Goal: Task Accomplishment & Management: Manage account settings

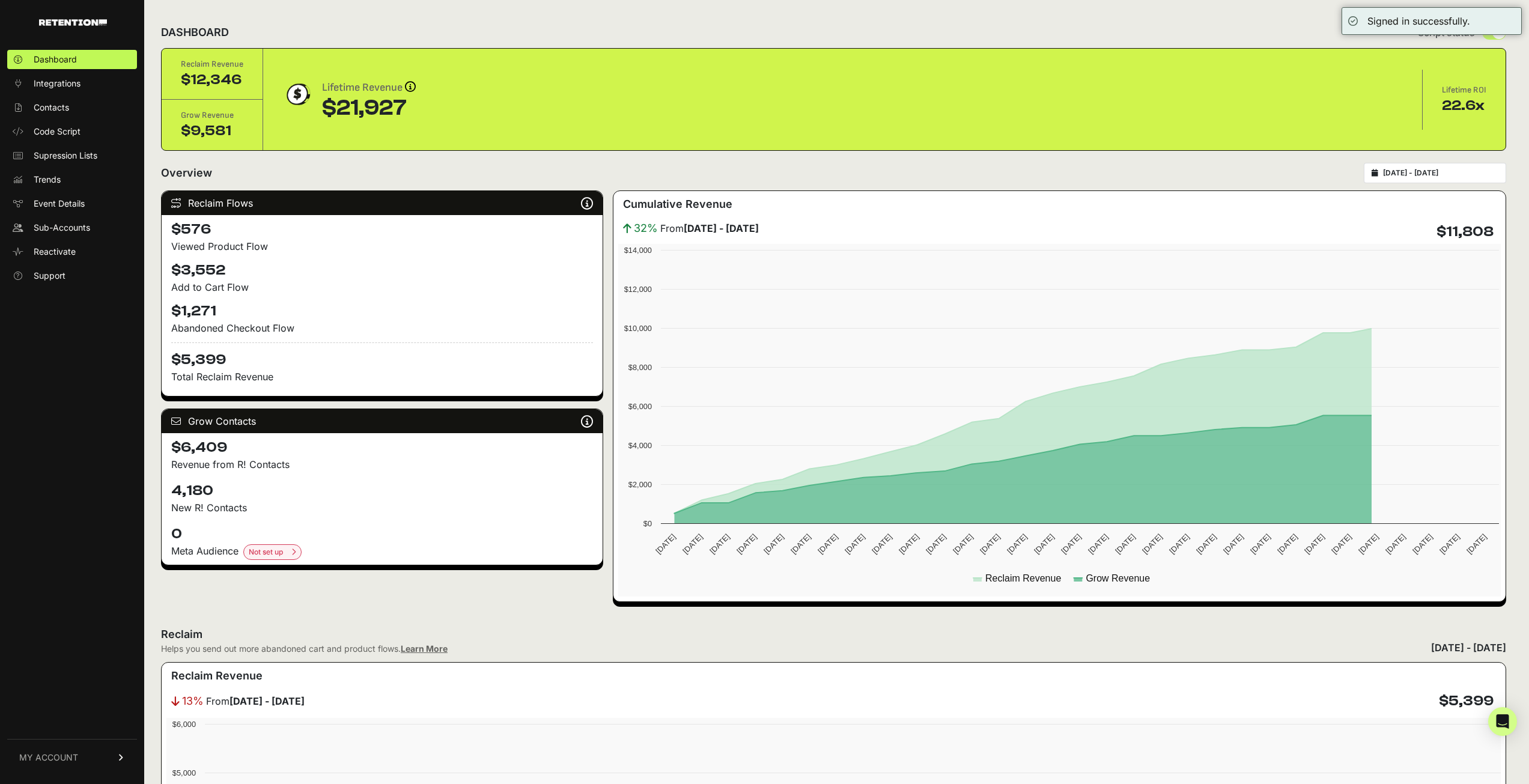
click at [105, 766] on link "MY ACCOUNT" at bounding box center [72, 757] width 130 height 37
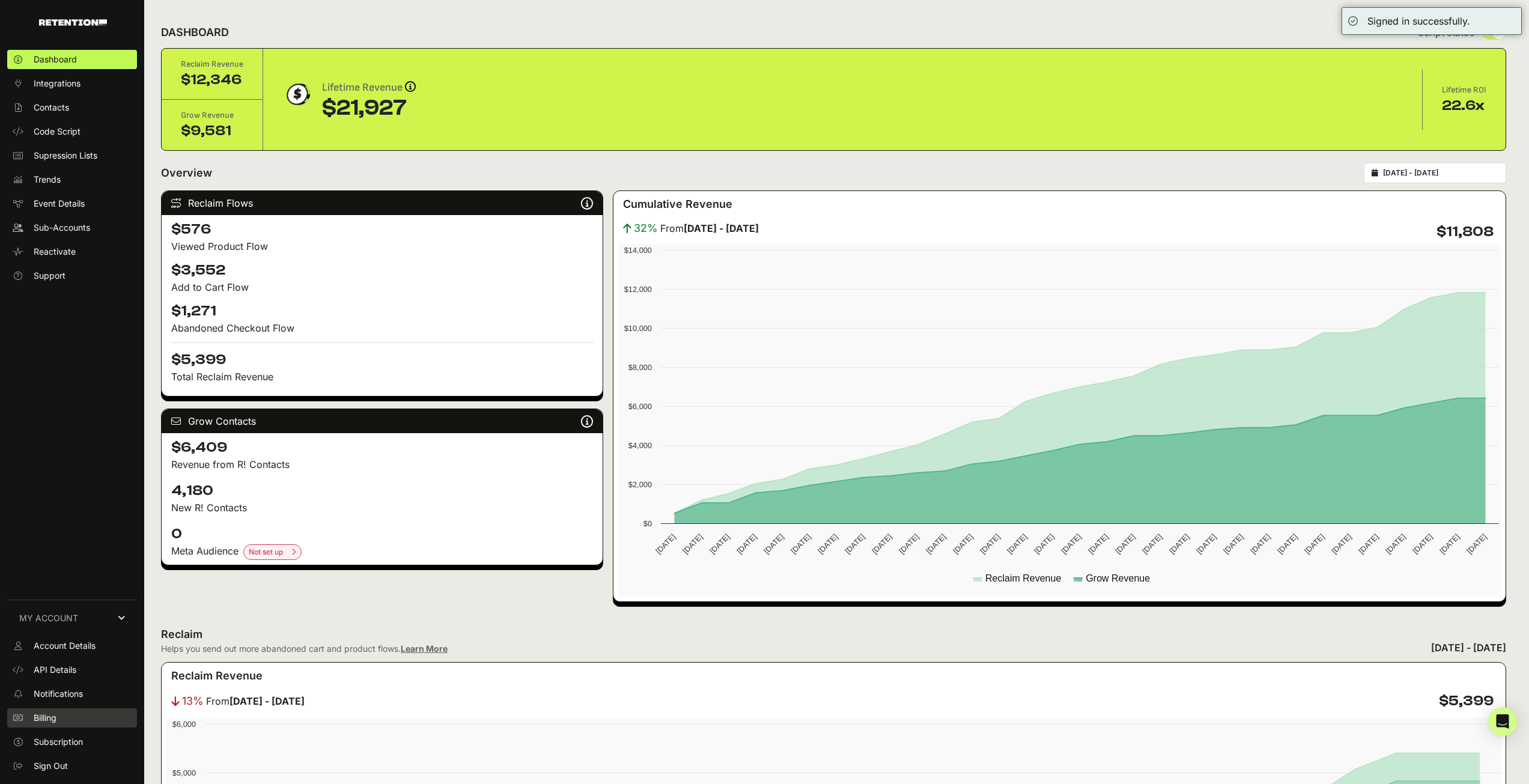
click at [70, 713] on link "Billing" at bounding box center [72, 717] width 130 height 19
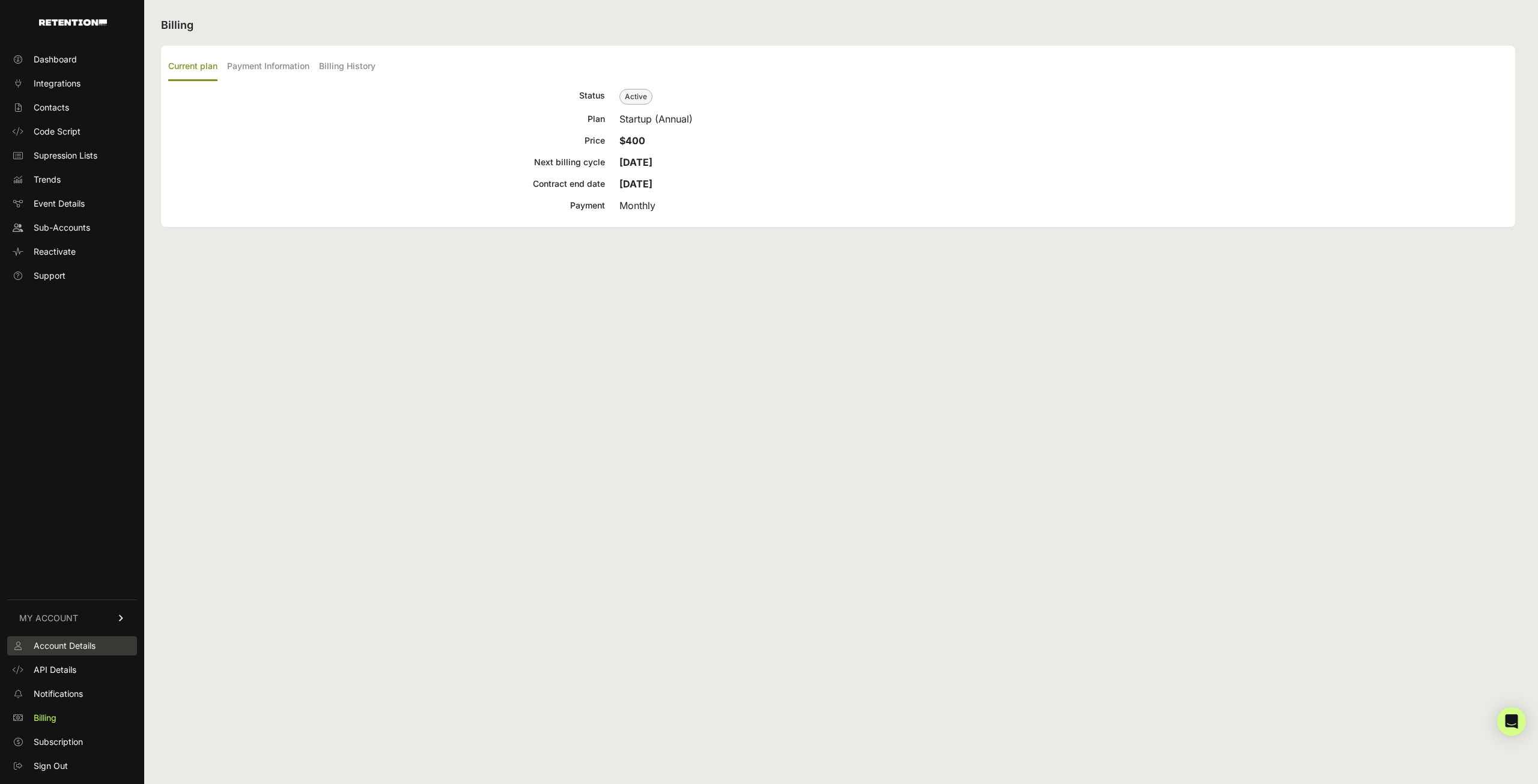
click at [72, 649] on span "Account Details" at bounding box center [65, 646] width 62 height 12
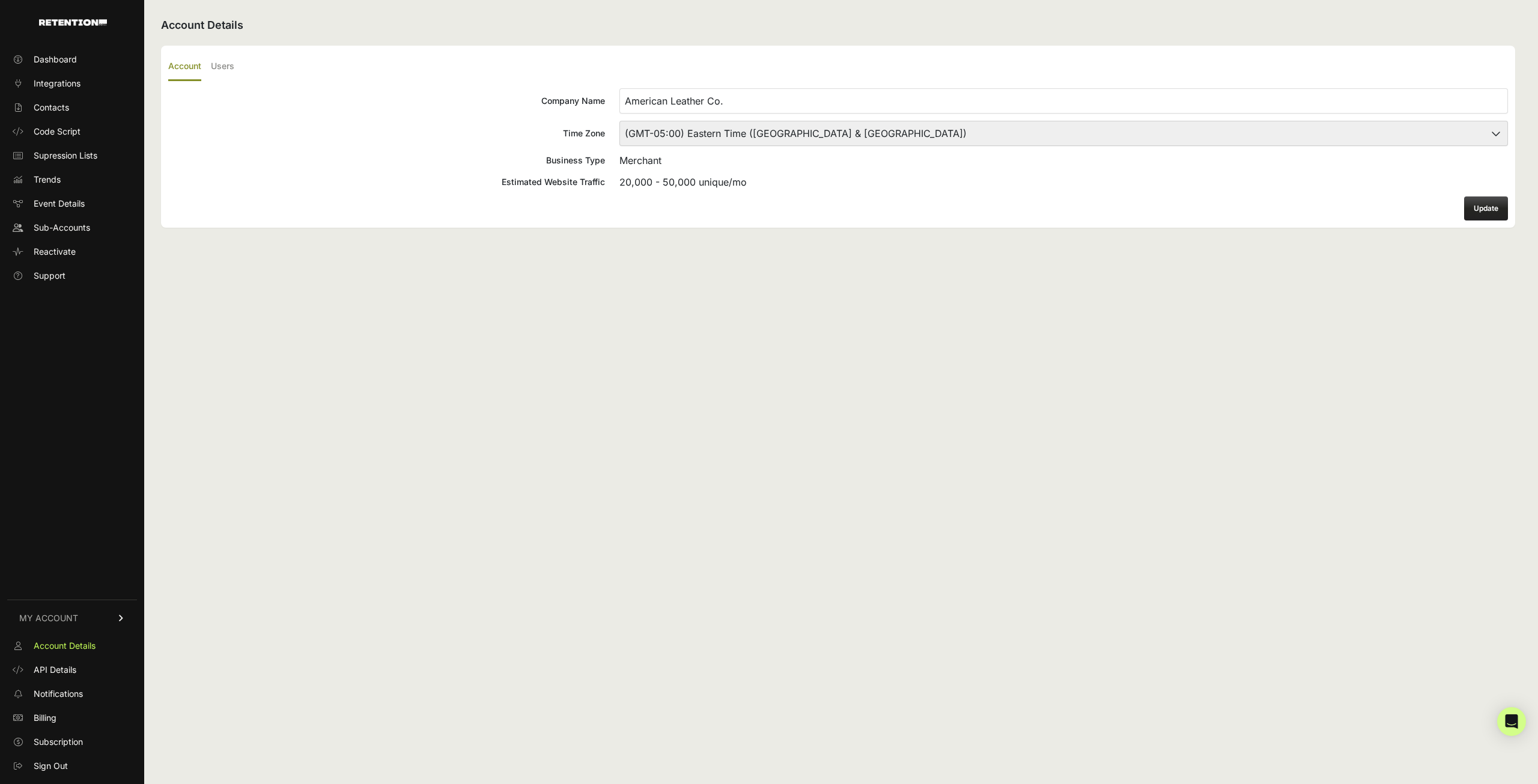
click at [236, 68] on ul "Account Users" at bounding box center [838, 67] width 1340 height 28
click at [231, 68] on label "Users" at bounding box center [222, 67] width 23 height 28
click at [0, 0] on input "Users" at bounding box center [0, 0] width 0 height 0
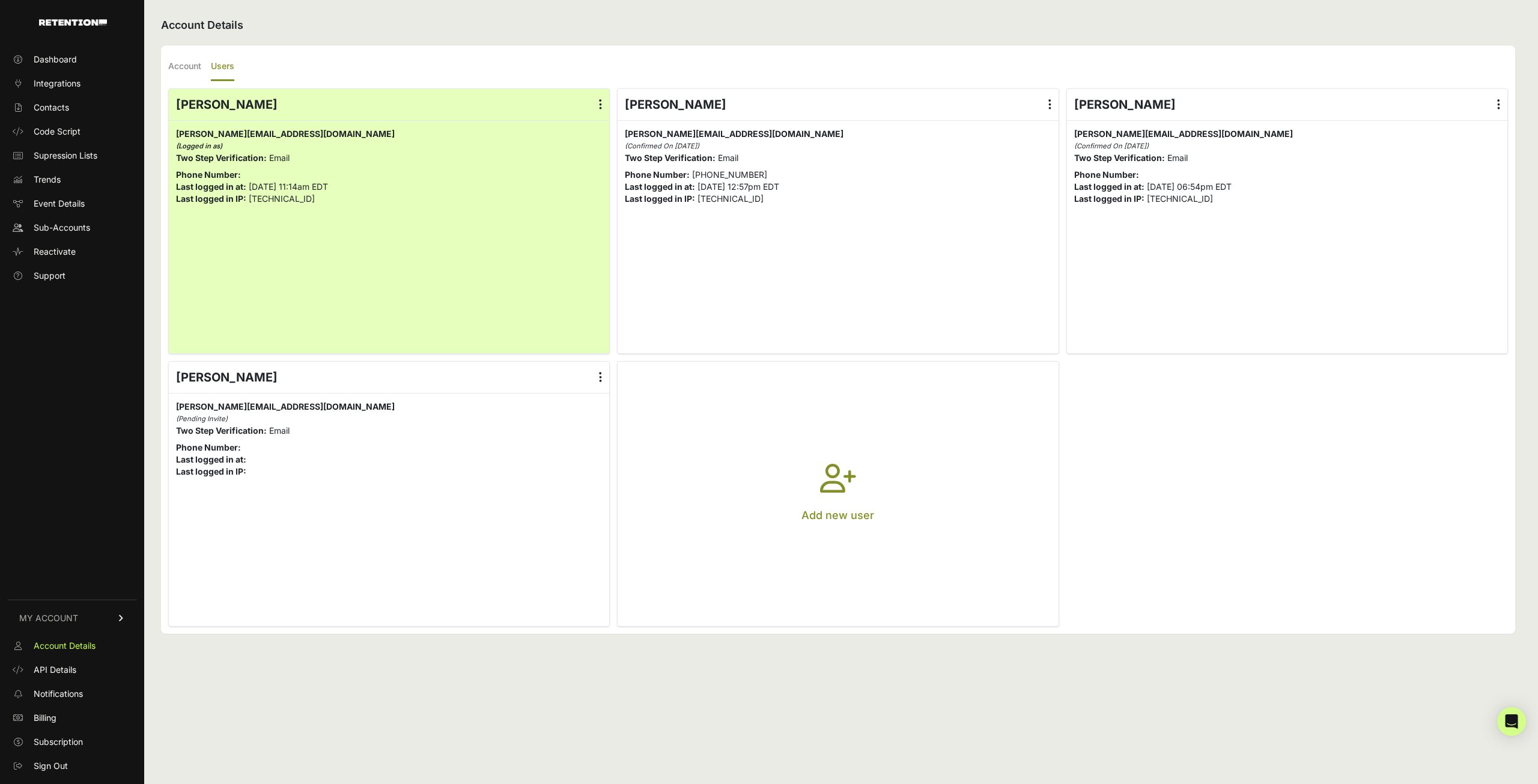
click at [1497, 102] on icon at bounding box center [1499, 105] width 3 height 12
click at [0, 0] on input "radio" at bounding box center [0, 0] width 0 height 0
click at [1455, 199] on link "Delete" at bounding box center [1463, 201] width 92 height 22
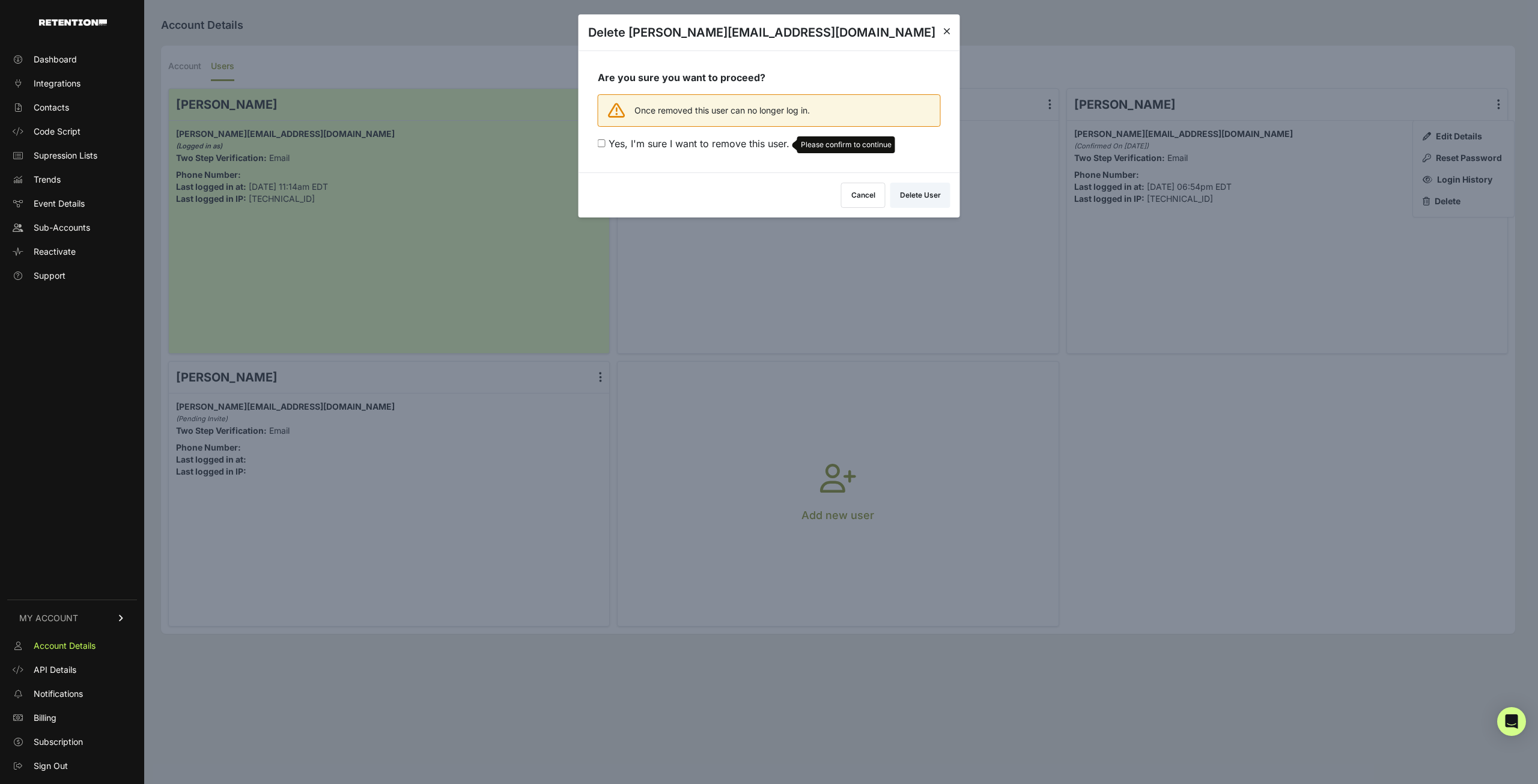
click at [697, 141] on span "Yes, I'm sure I want to remove this user." at bounding box center [699, 144] width 181 height 12
click at [606, 141] on input "Yes, I'm sure I want to remove this user. Please confirm to continue" at bounding box center [602, 143] width 8 height 8
checkbox input "true"
click at [905, 191] on button "Delete User" at bounding box center [921, 192] width 60 height 25
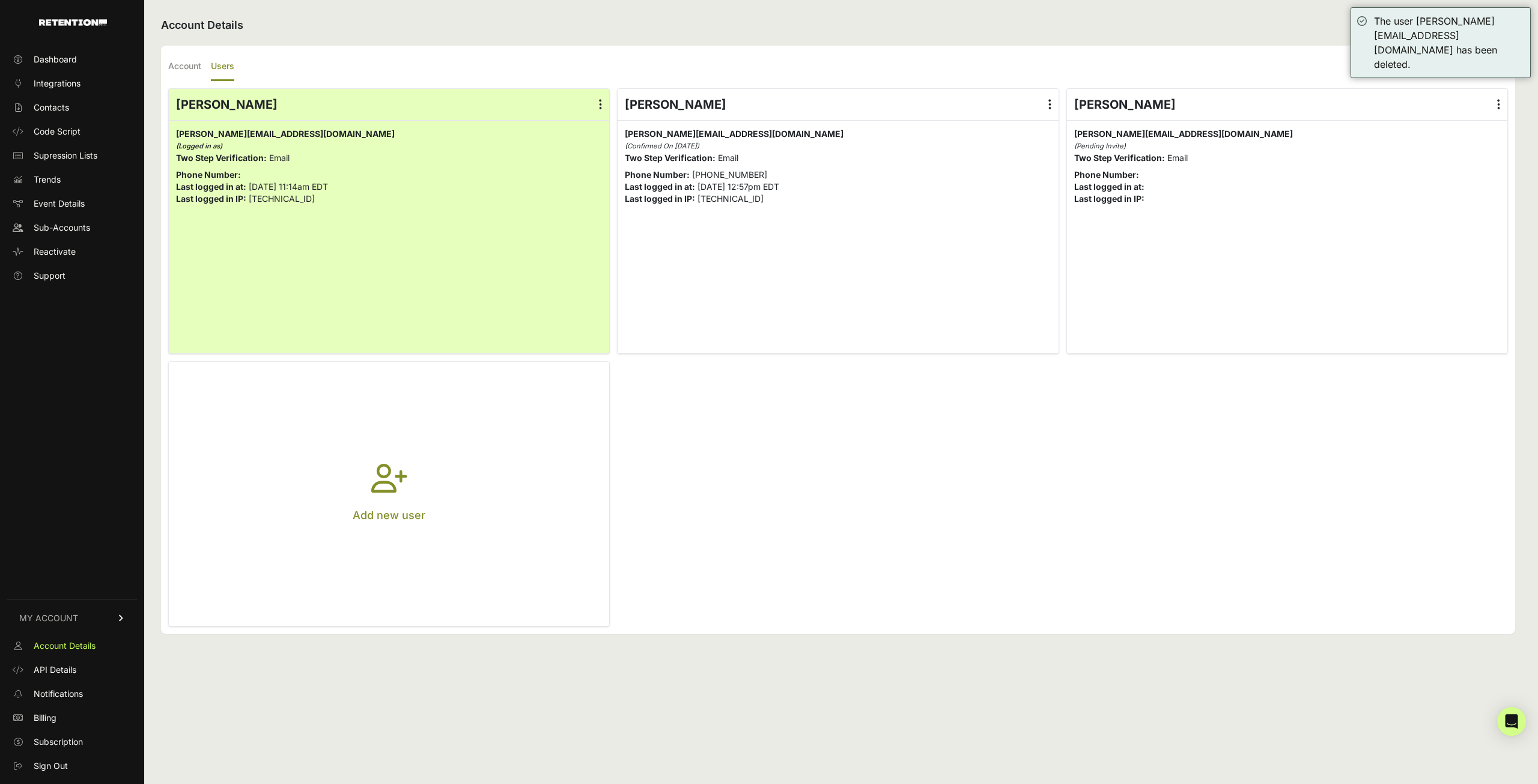
click at [1502, 112] on label at bounding box center [1499, 105] width 18 height 32
click at [0, 0] on input "radio" at bounding box center [0, 0] width 0 height 0
click at [1472, 195] on link "Delete" at bounding box center [1463, 201] width 92 height 22
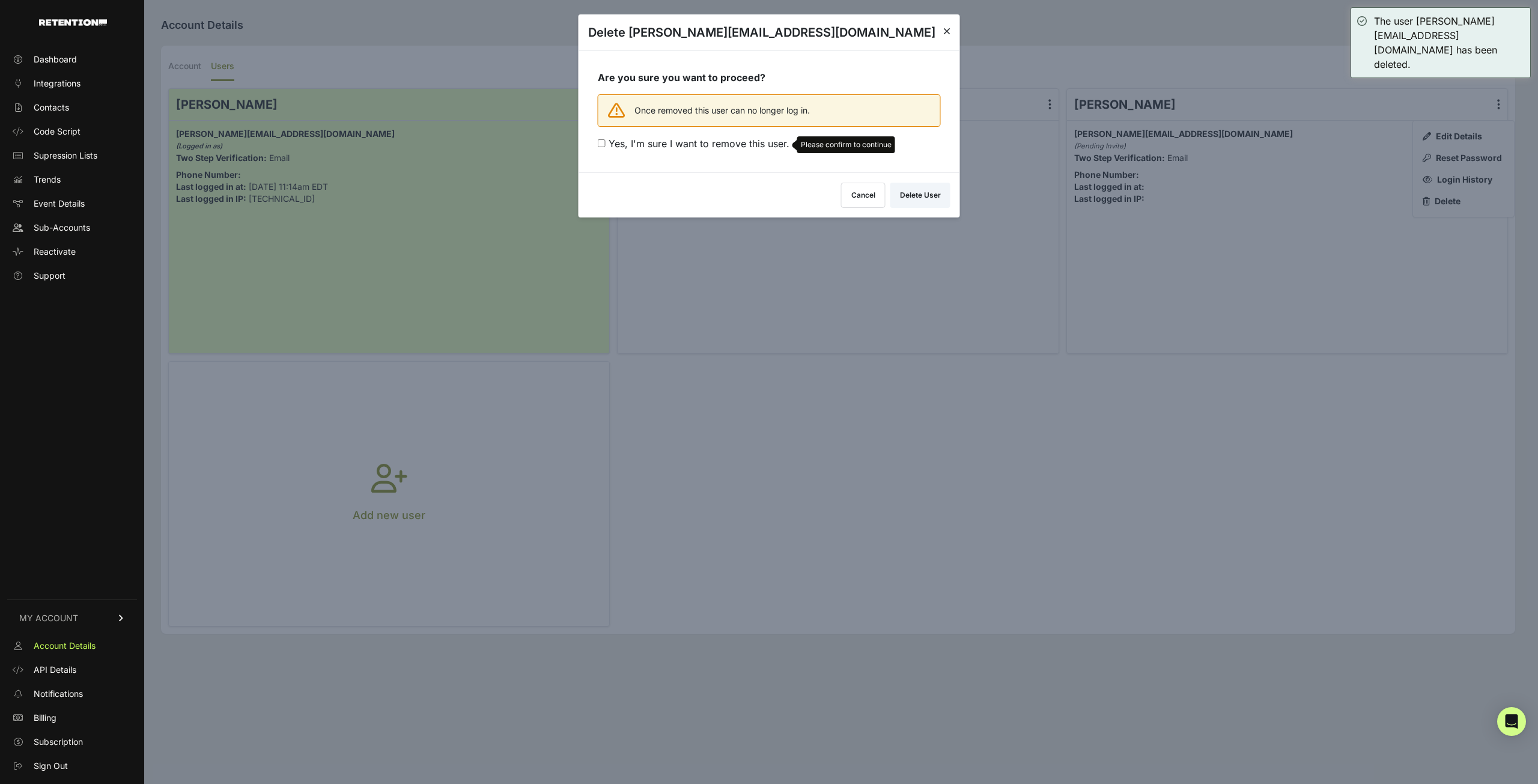
click at [764, 143] on span "Yes, I'm sure I want to remove this user." at bounding box center [699, 144] width 181 height 12
click at [606, 143] on input "Yes, I'm sure I want to remove this user. Please confirm to continue" at bounding box center [602, 143] width 8 height 8
checkbox input "true"
click at [907, 185] on button "Delete User" at bounding box center [921, 192] width 60 height 25
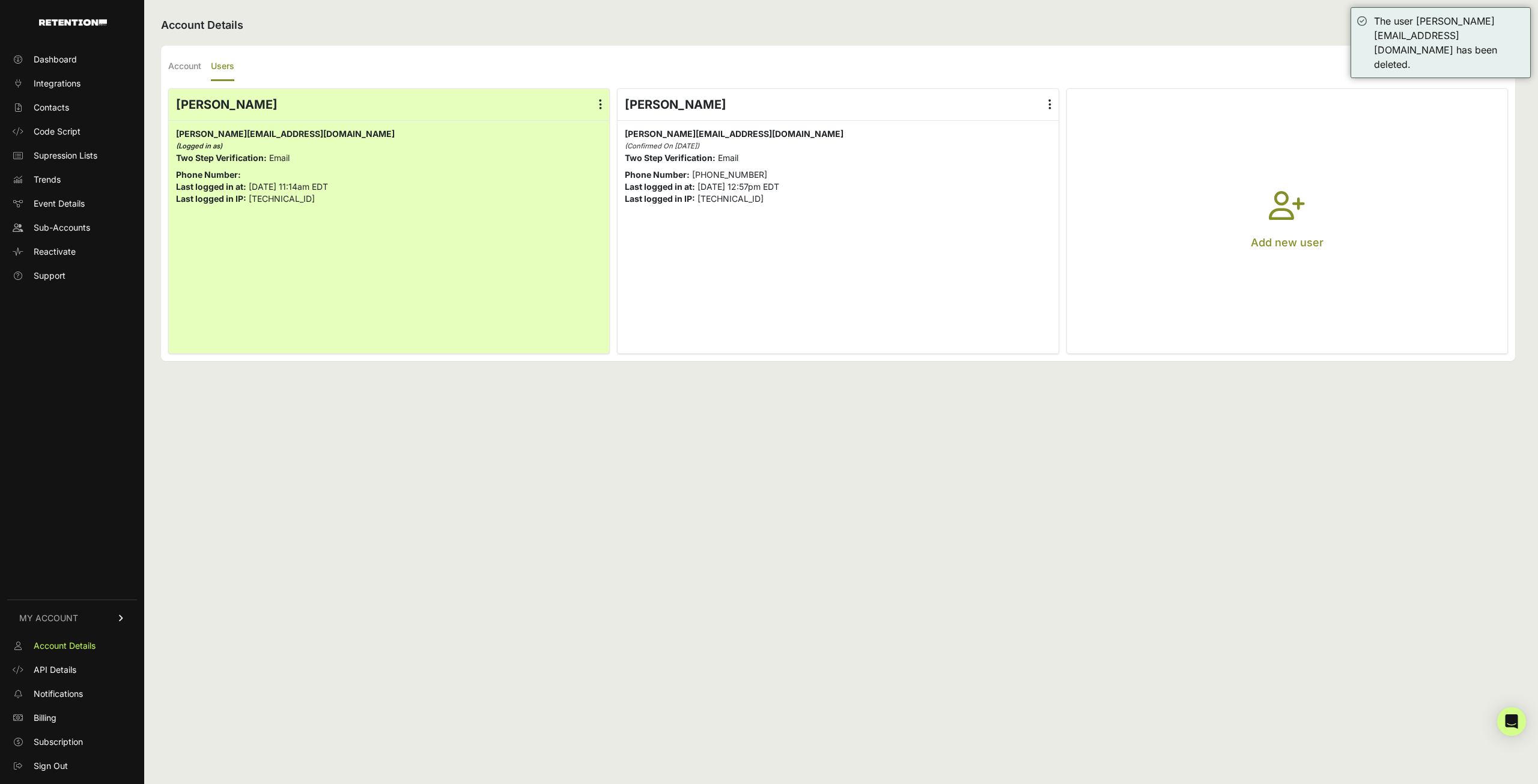
drag, startPoint x: 1269, startPoint y: 207, endPoint x: 1141, endPoint y: 207, distance: 128.0
click at [1268, 207] on button "Add new user" at bounding box center [1287, 221] width 440 height 264
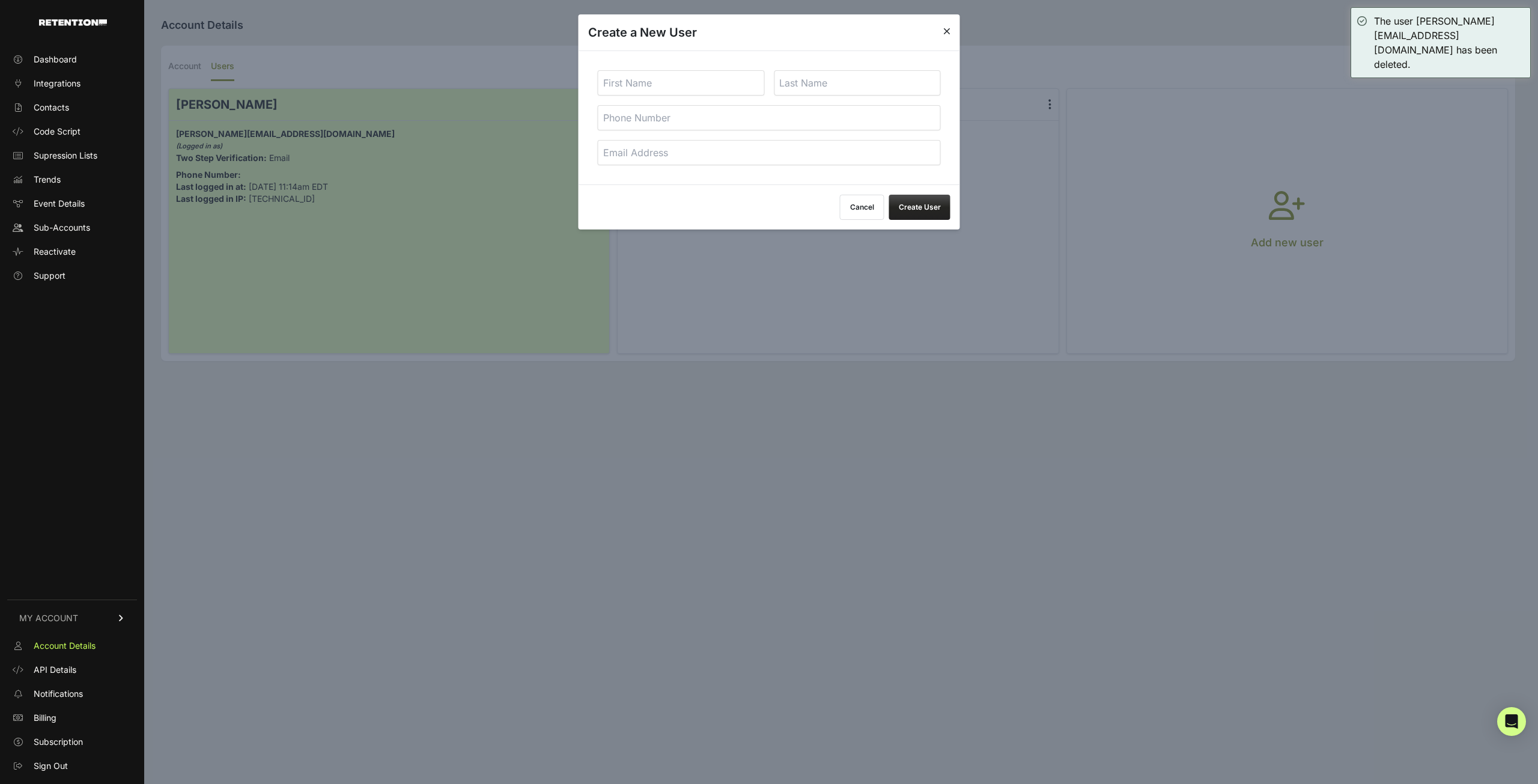
click at [691, 89] on input "text" at bounding box center [681, 82] width 167 height 25
type input "[PERSON_NAME]"
type input "Small"
paste input "[PERSON_NAME][EMAIL_ADDRESS][DOMAIN_NAME]"
type input "[PERSON_NAME][EMAIL_ADDRESS][DOMAIN_NAME]"
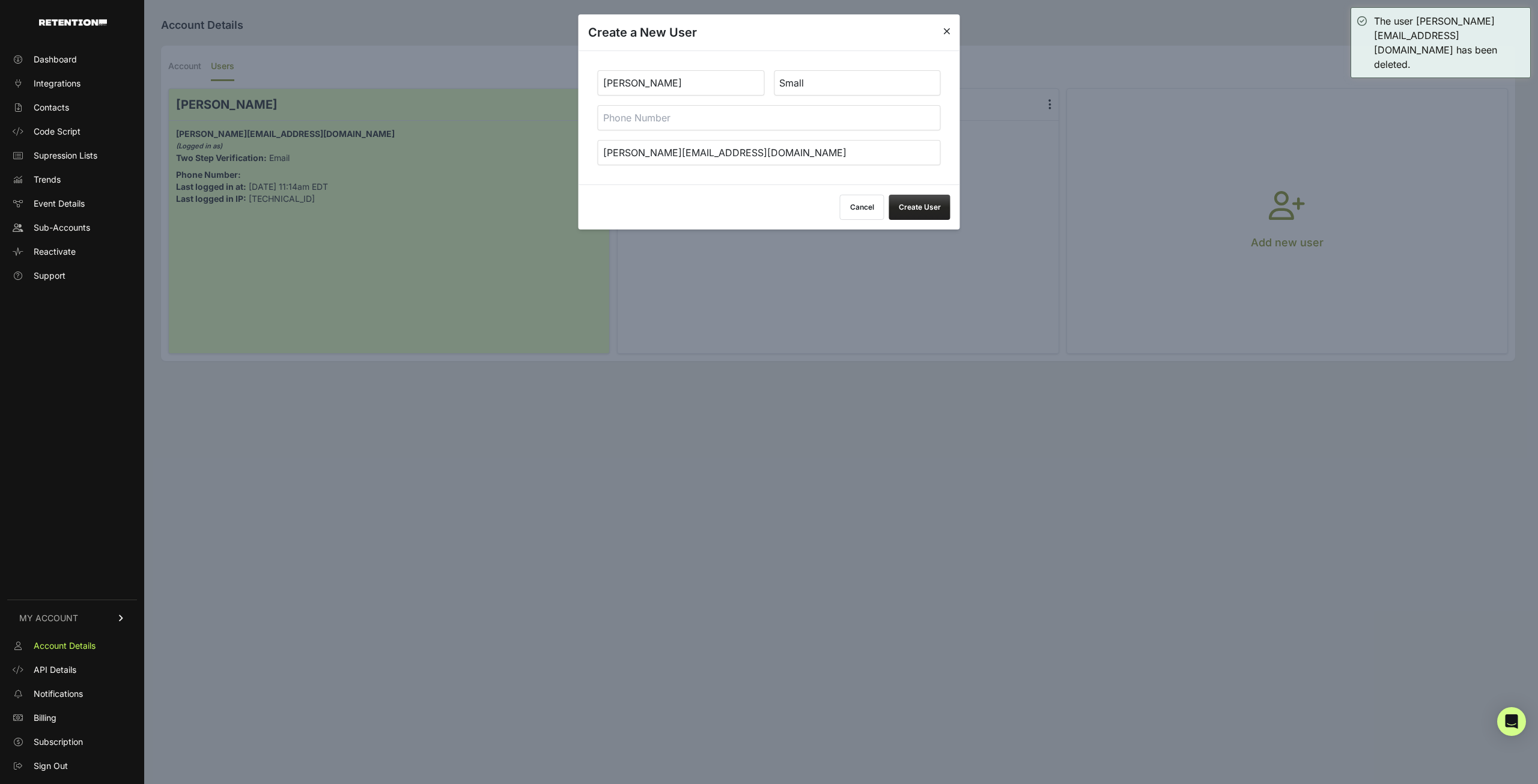
click at [911, 209] on button "Create User" at bounding box center [920, 207] width 62 height 25
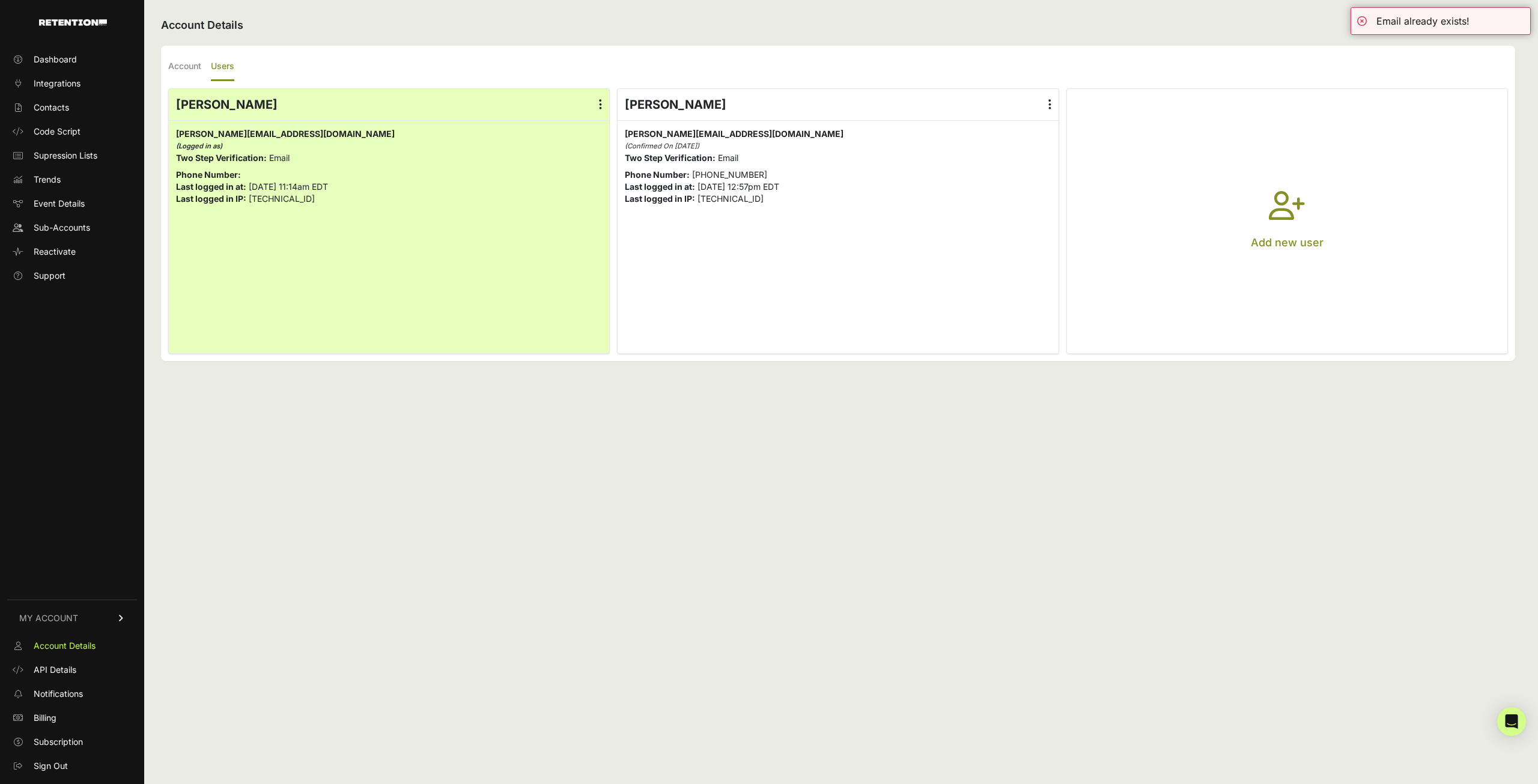
click at [1292, 202] on icon "button" at bounding box center [1287, 212] width 36 height 43
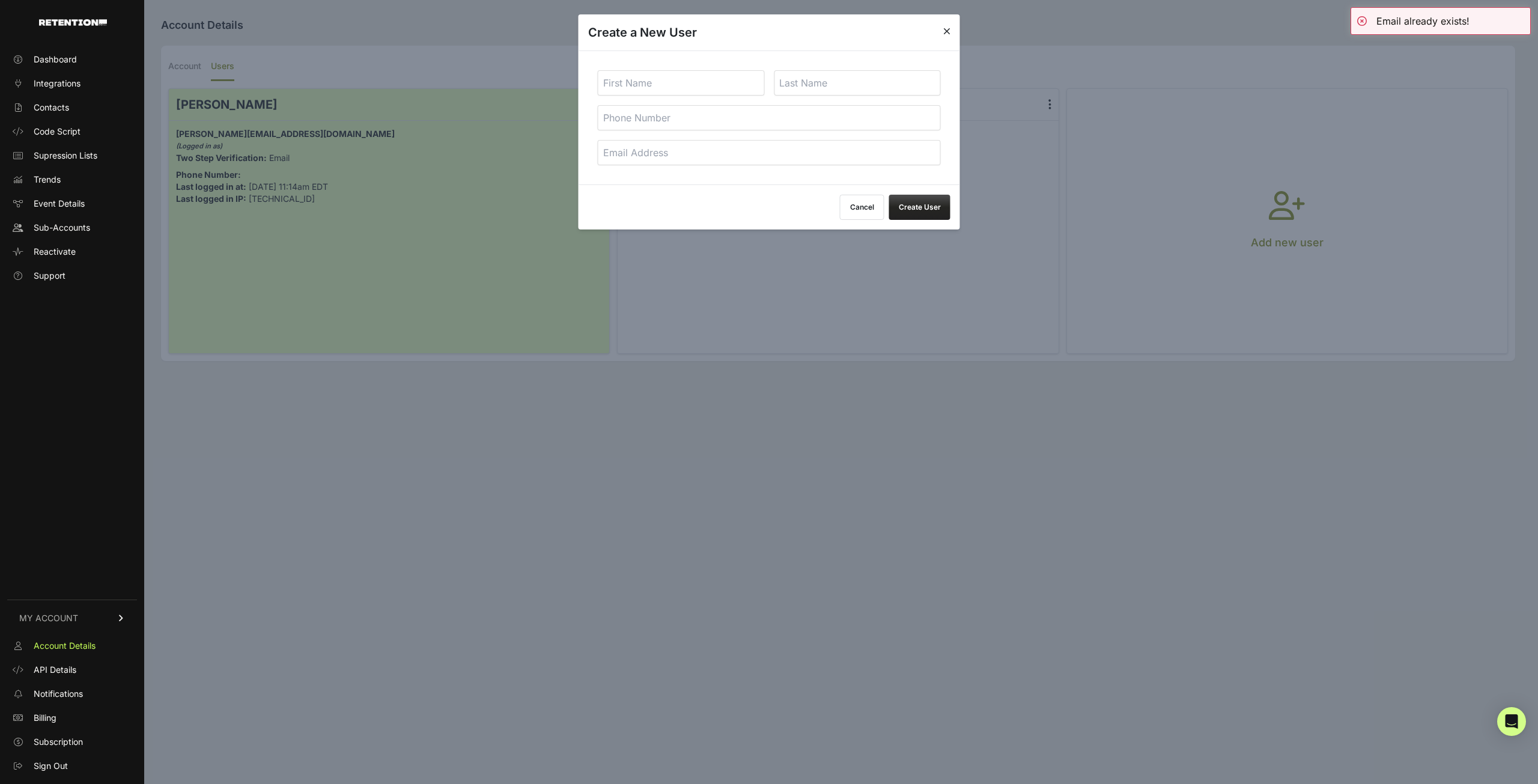
click at [707, 90] on input "text" at bounding box center [681, 82] width 167 height 25
type input "[PERSON_NAME]"
type input "Small"
paste input "kevin@bgagroup.com"
type input "[PERSON_NAME][EMAIL_ADDRESS][DOMAIN_NAME]"
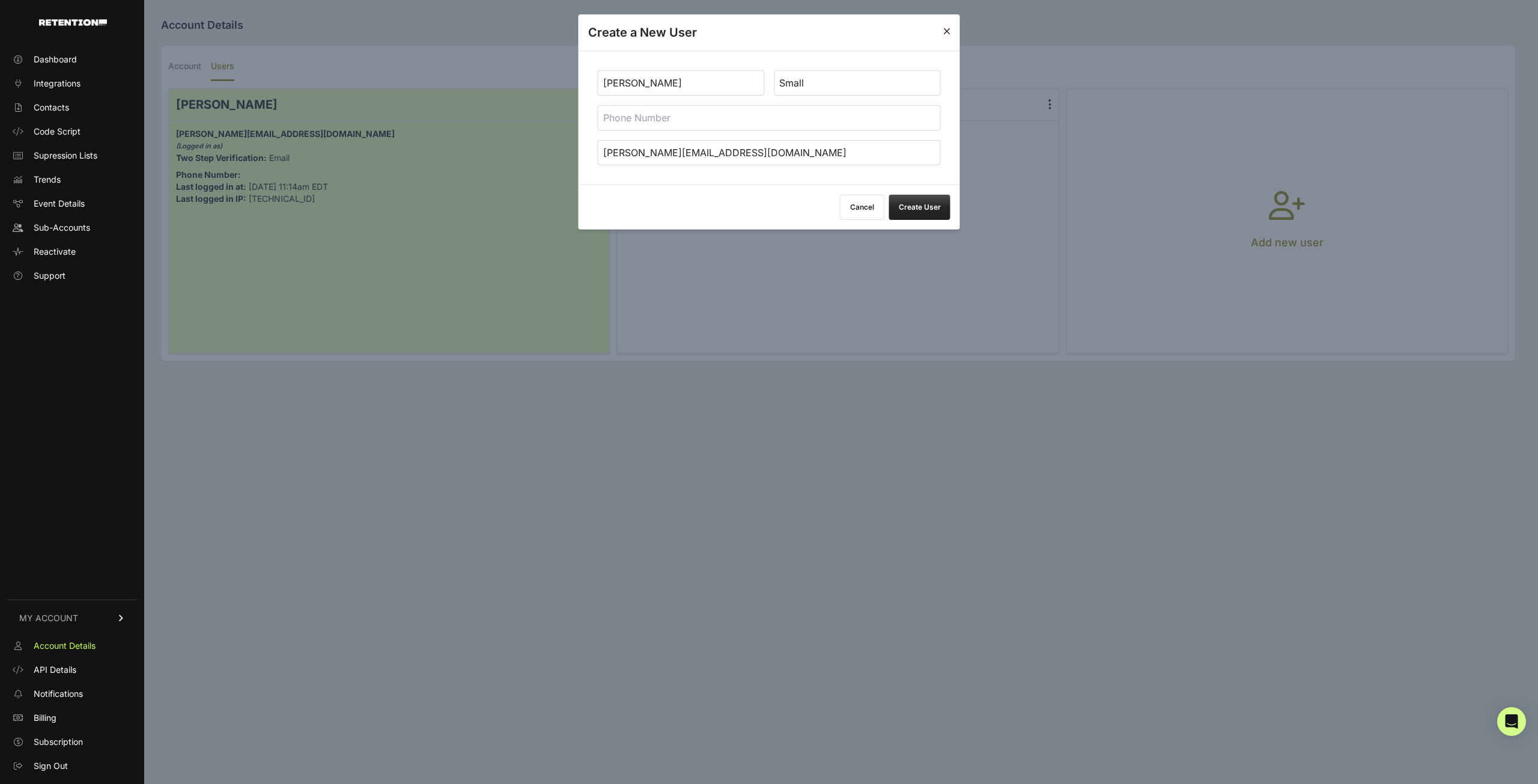
click at [898, 205] on button "Create User" at bounding box center [920, 207] width 62 height 25
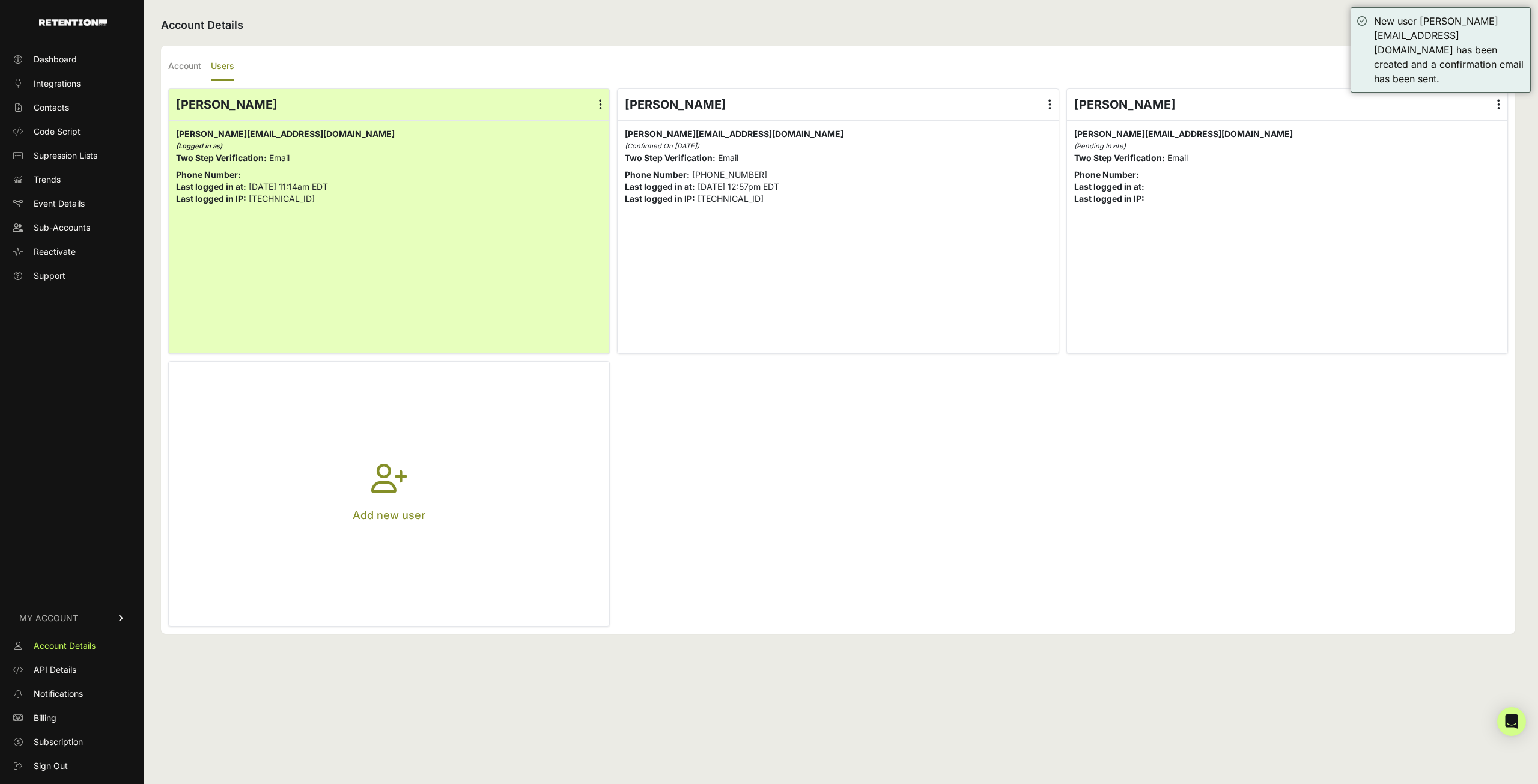
click at [341, 464] on button "Add new user" at bounding box center [389, 493] width 440 height 264
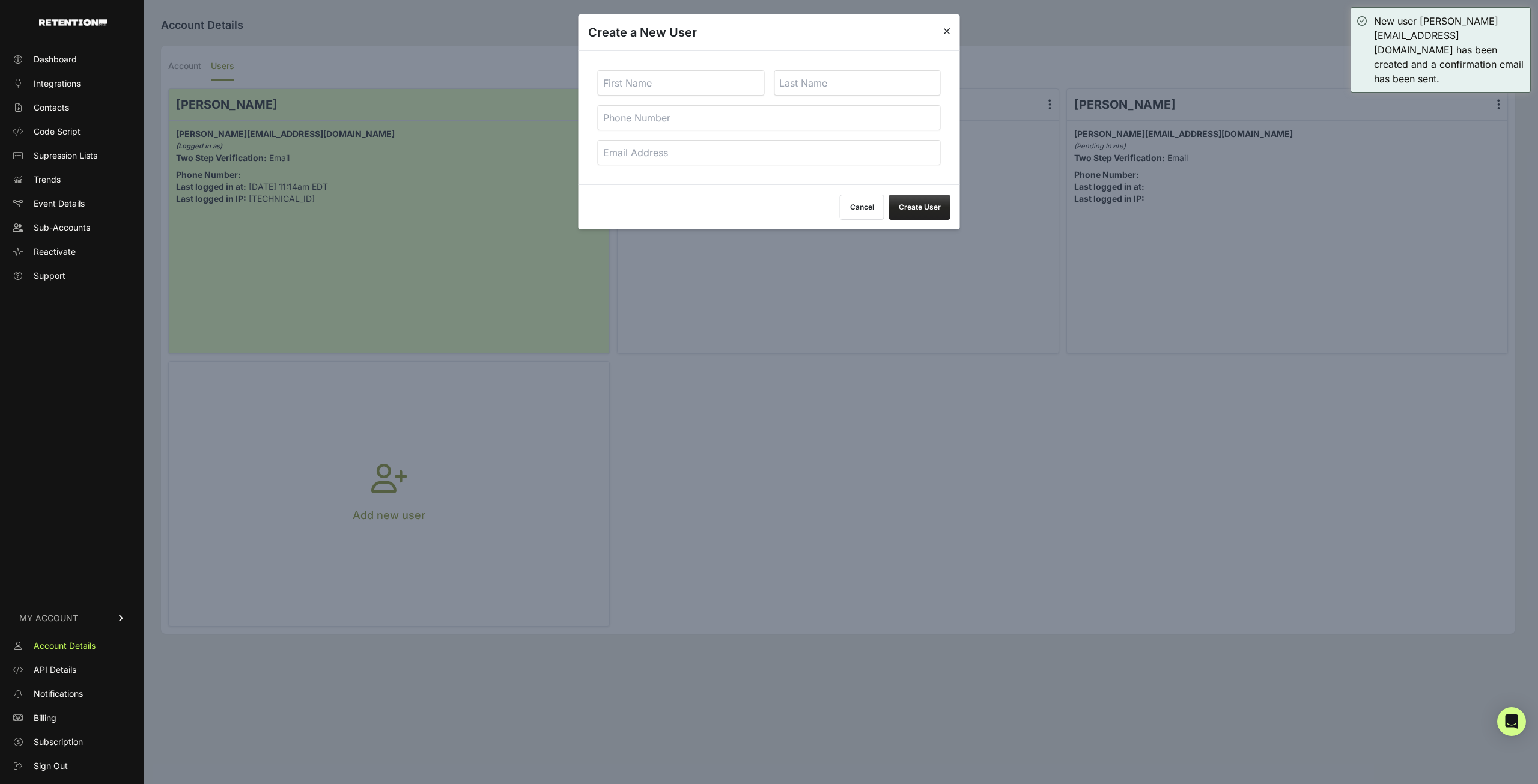
click at [619, 97] on div at bounding box center [770, 118] width 382 height 134
click at [619, 93] on input "text" at bounding box center [681, 82] width 167 height 25
type input "f"
type input "Fil"
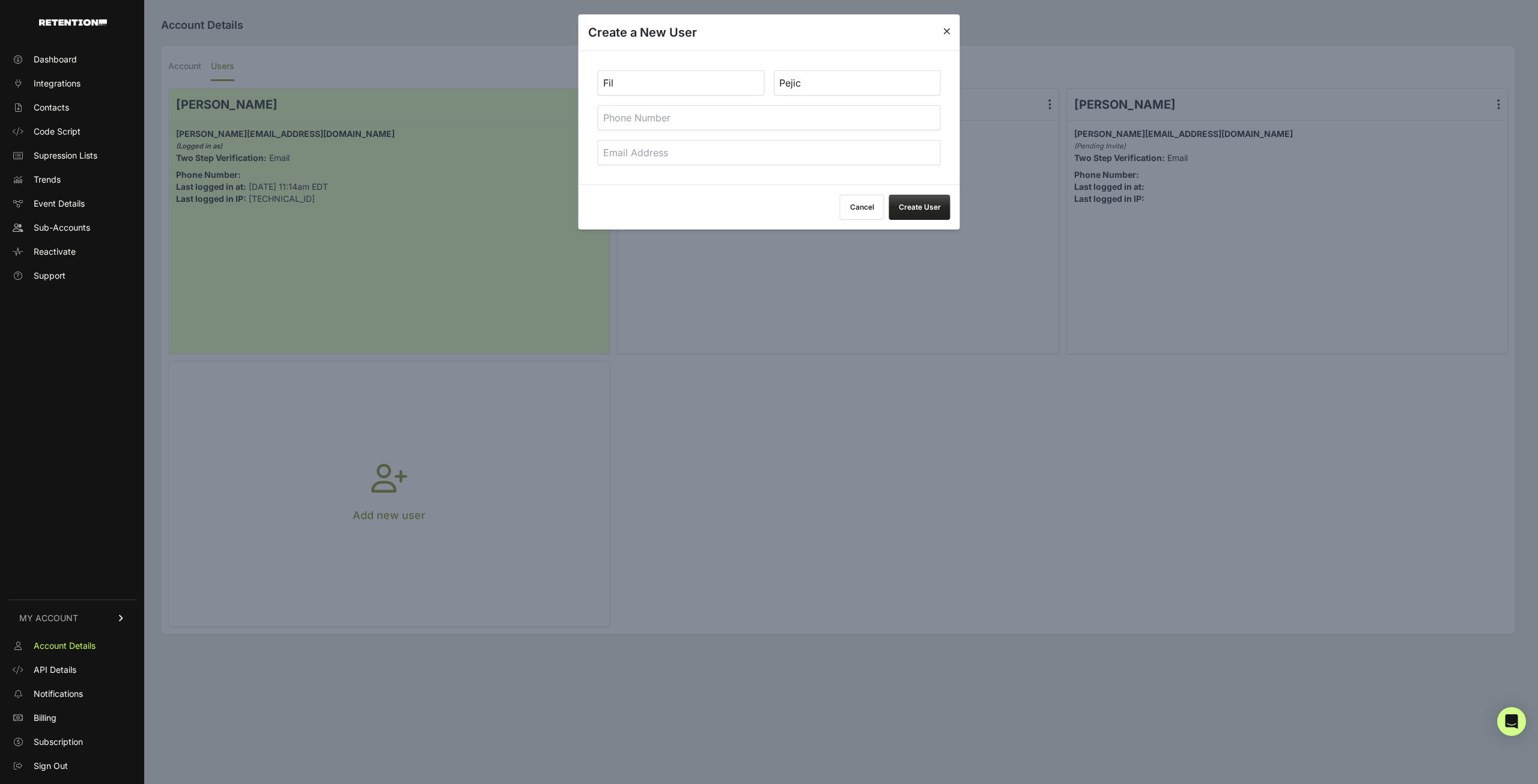
type input "Pejic"
paste input "[PERSON_NAME][EMAIL_ADDRESS][DOMAIN_NAME]"
click at [624, 152] on input "filip@bedfordventures.co" at bounding box center [770, 152] width 343 height 25
type input "[EMAIL_ADDRESS][DOMAIN_NAME]"
click at [911, 200] on button "Create User" at bounding box center [920, 207] width 62 height 25
